Goal: Task Accomplishment & Management: Use online tool/utility

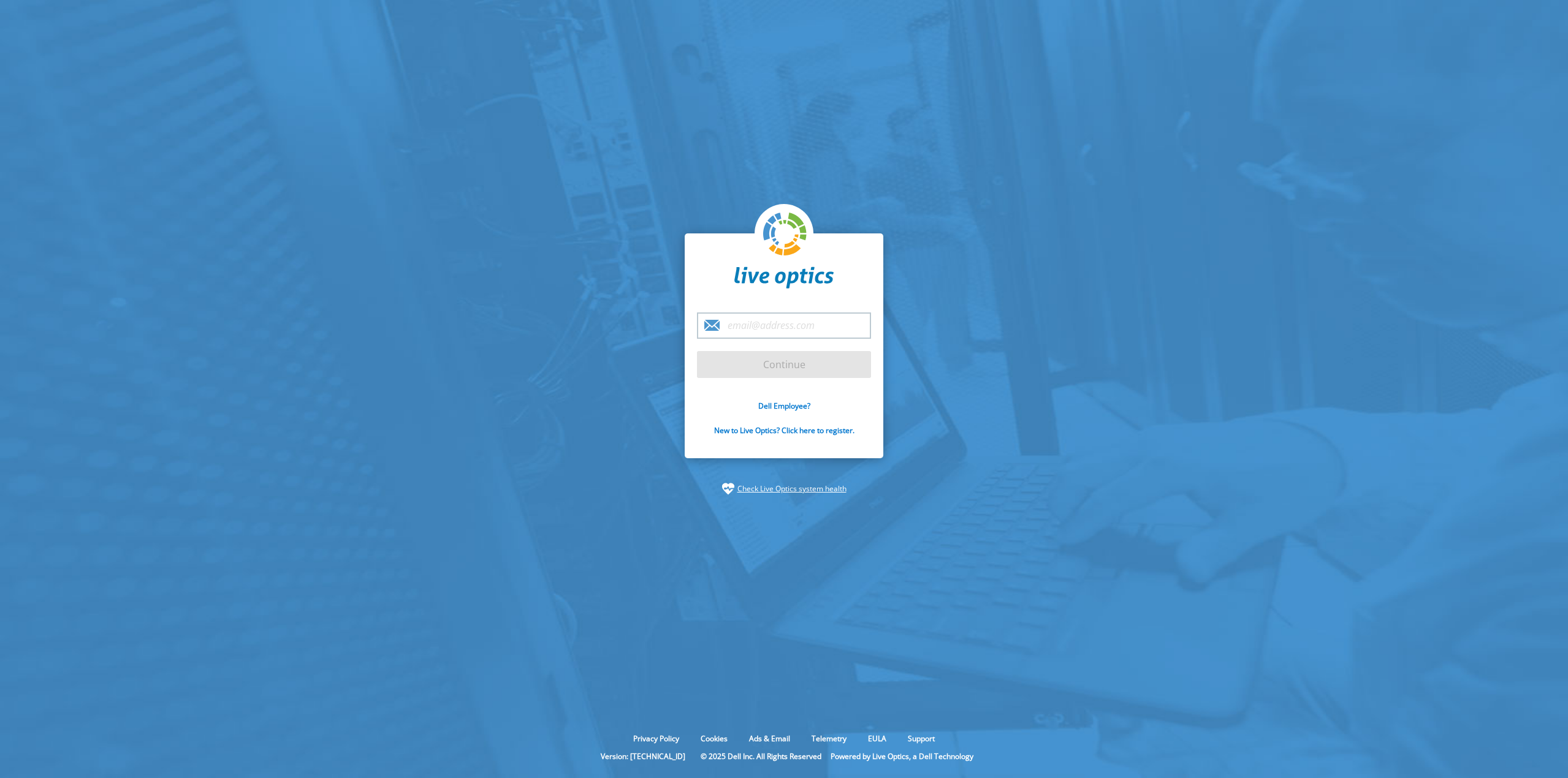
click at [768, 332] on input "email" at bounding box center [784, 325] width 174 height 26
click at [774, 407] on link "Dell Employee?" at bounding box center [784, 405] width 52 height 10
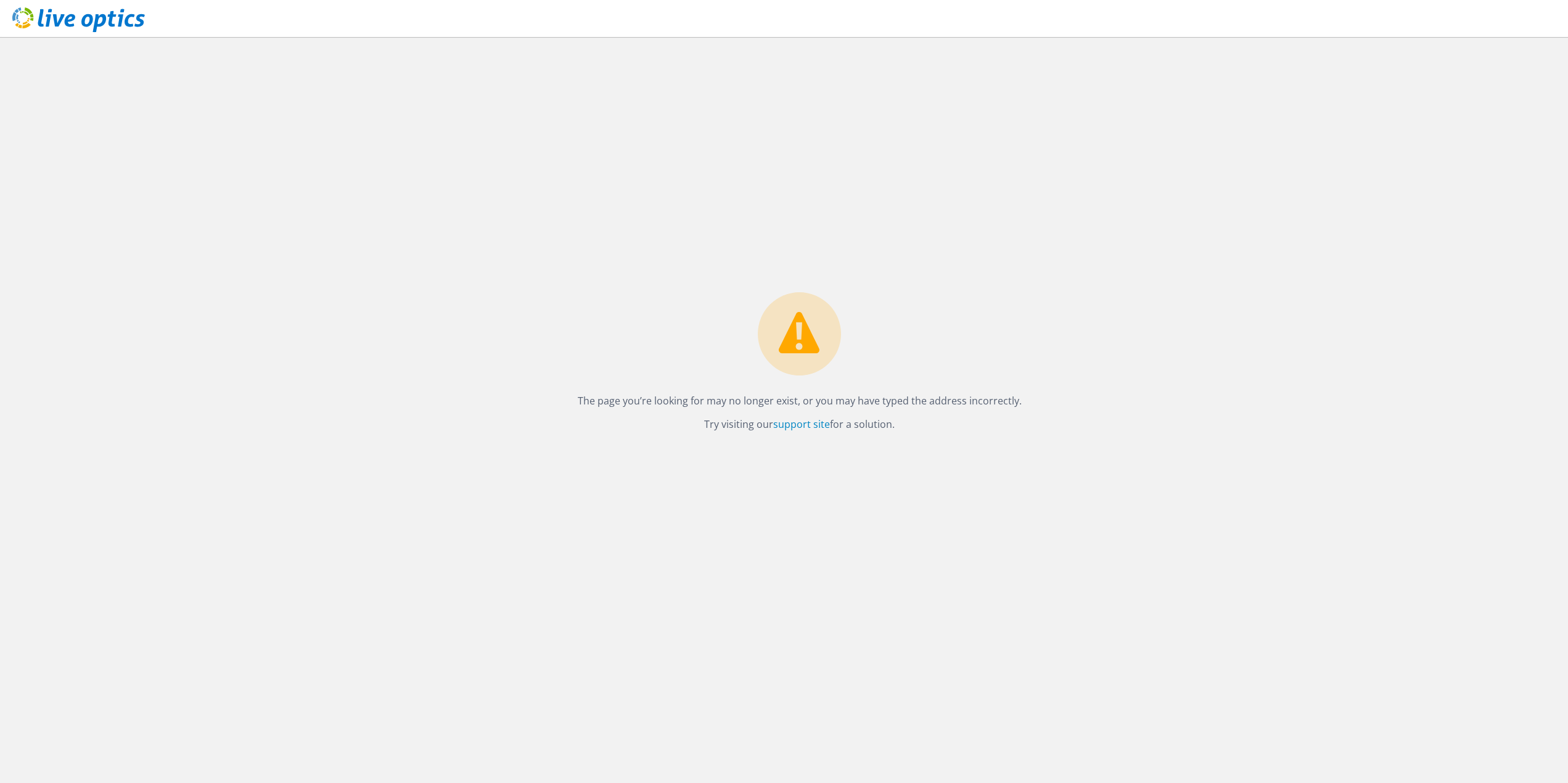
click at [79, 19] on icon at bounding box center [78, 20] width 132 height 25
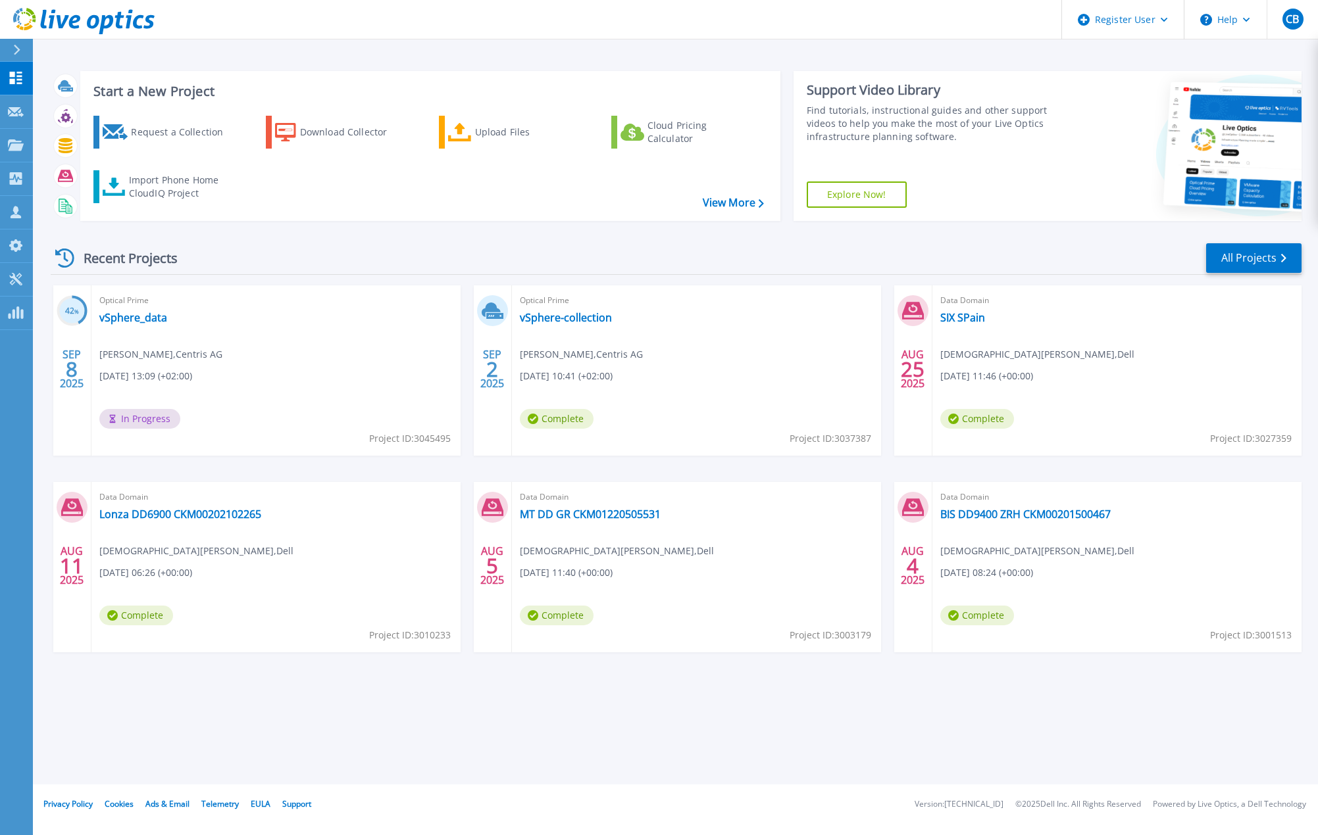
click at [409, 88] on h3 "Start a New Project" at bounding box center [428, 91] width 670 height 14
